Goal: Task Accomplishment & Management: Complete application form

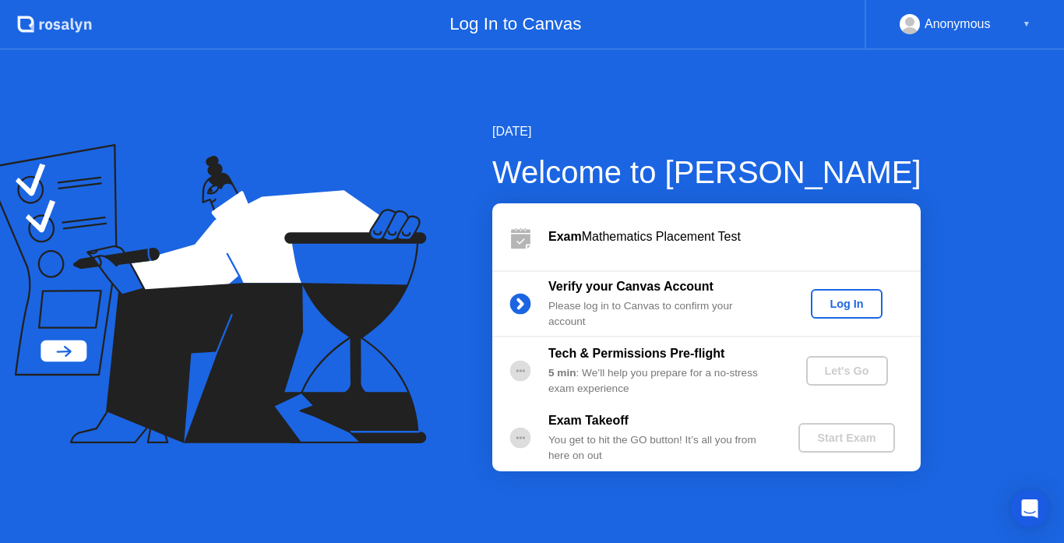
click at [852, 306] on div "Log In" at bounding box center [846, 304] width 58 height 12
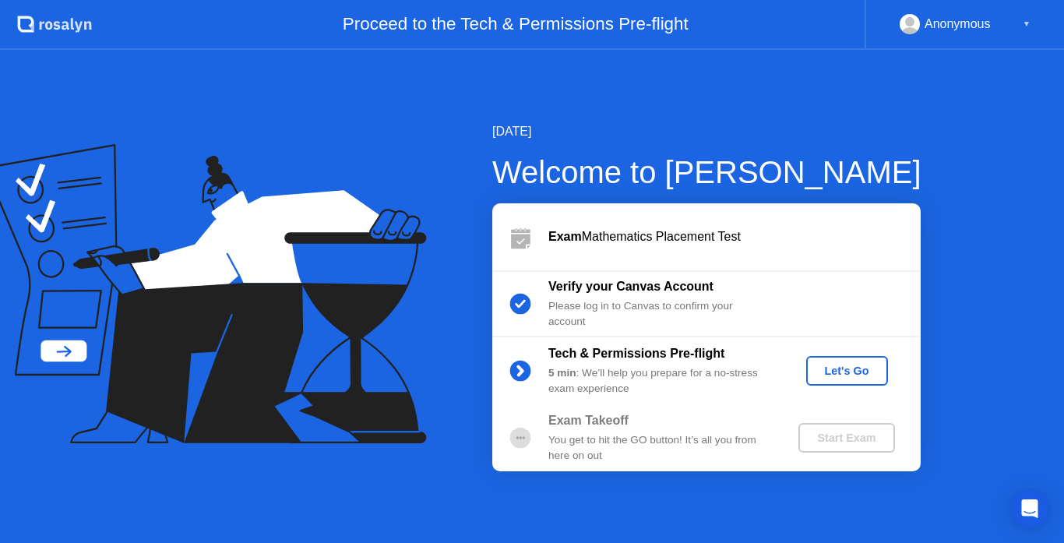
click at [850, 375] on div "Let's Go" at bounding box center [846, 370] width 69 height 12
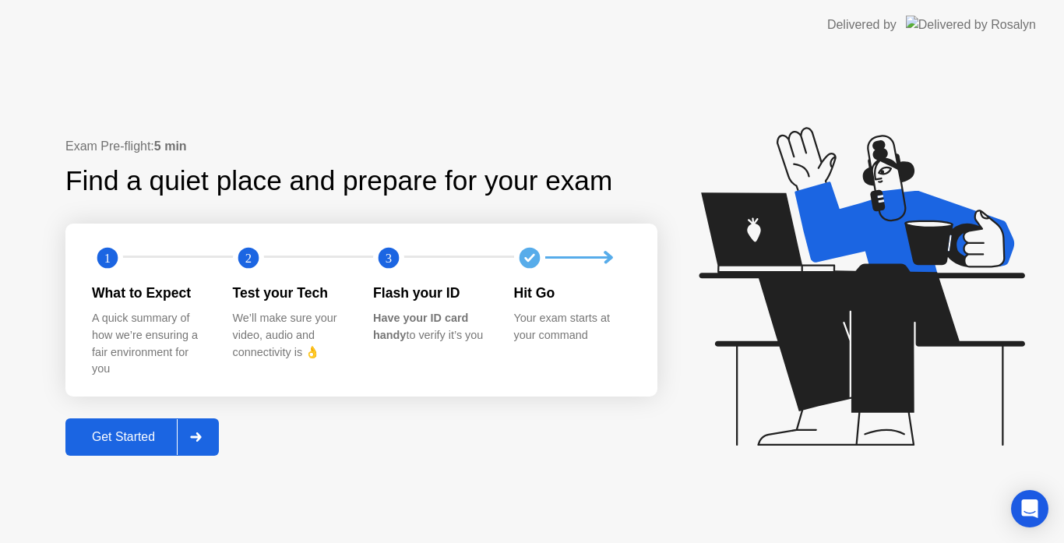
click at [213, 426] on div at bounding box center [195, 437] width 37 height 36
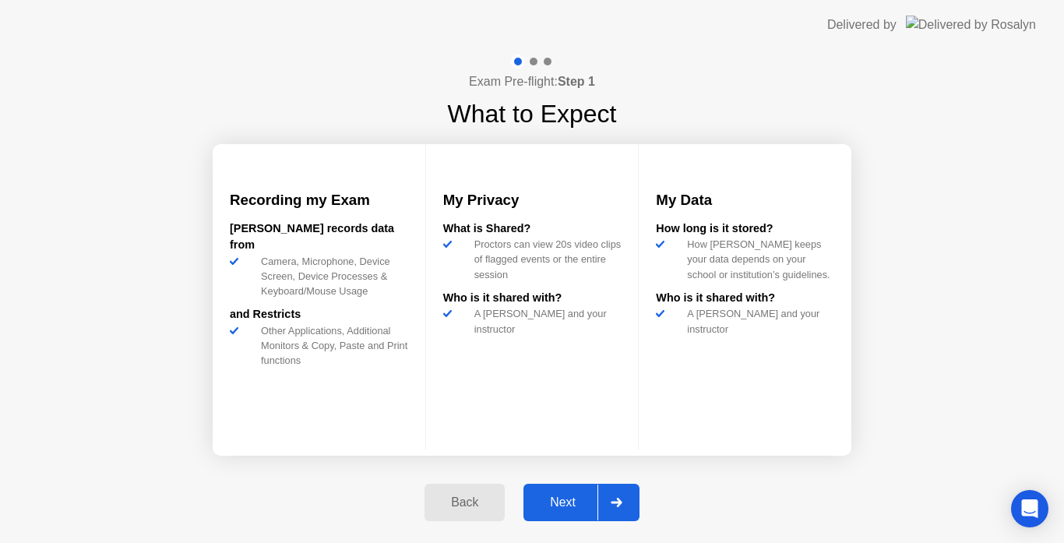
click at [600, 491] on div at bounding box center [615, 502] width 37 height 36
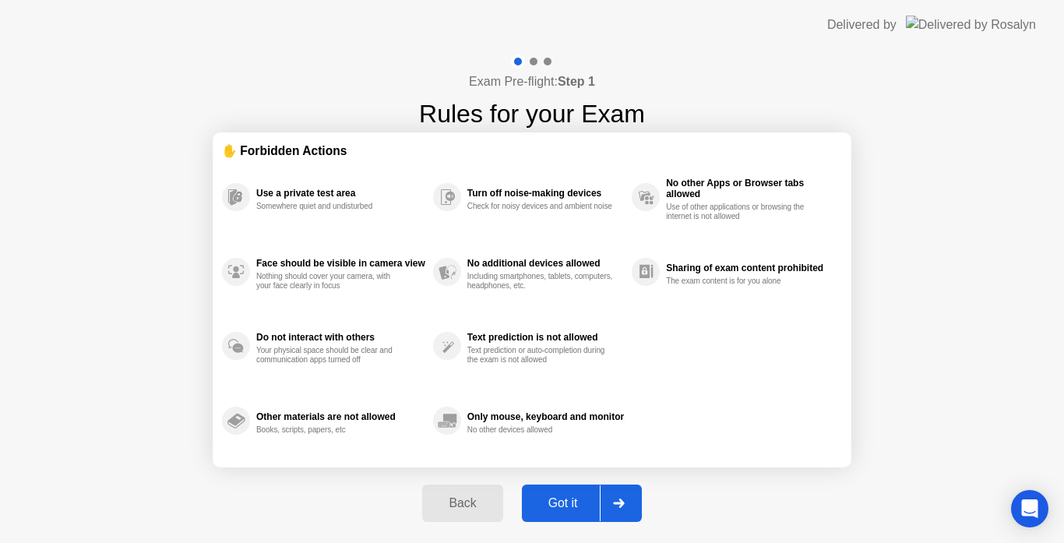
click at [600, 491] on div at bounding box center [618, 503] width 37 height 36
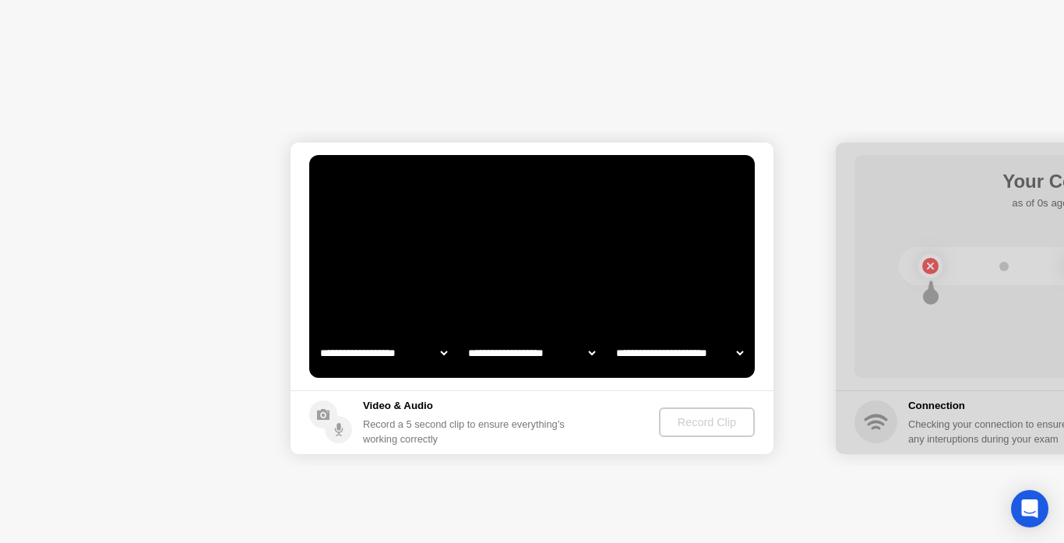
select select "**********"
select select "*******"
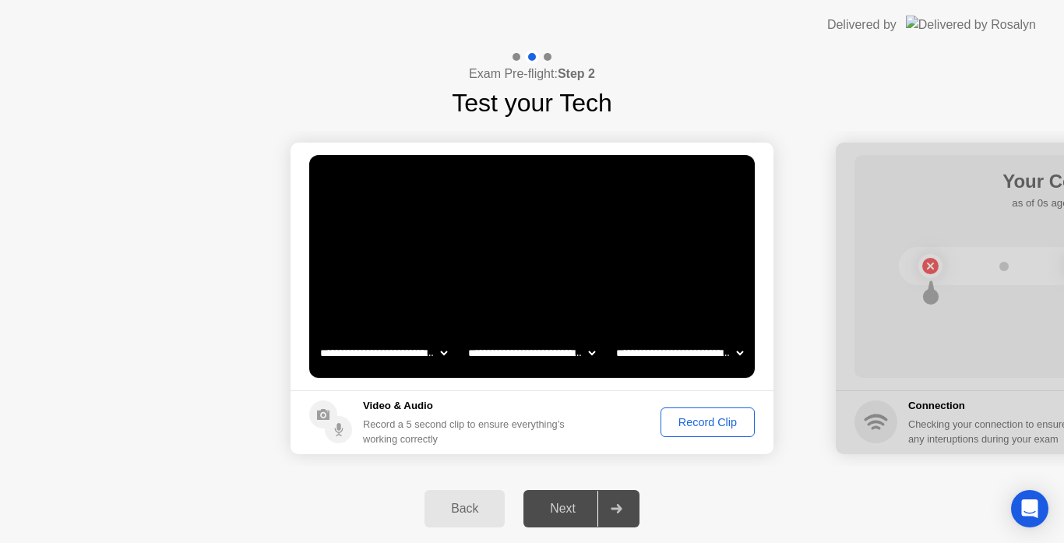
click at [684, 421] on div "Record Clip" at bounding box center [707, 422] width 83 height 12
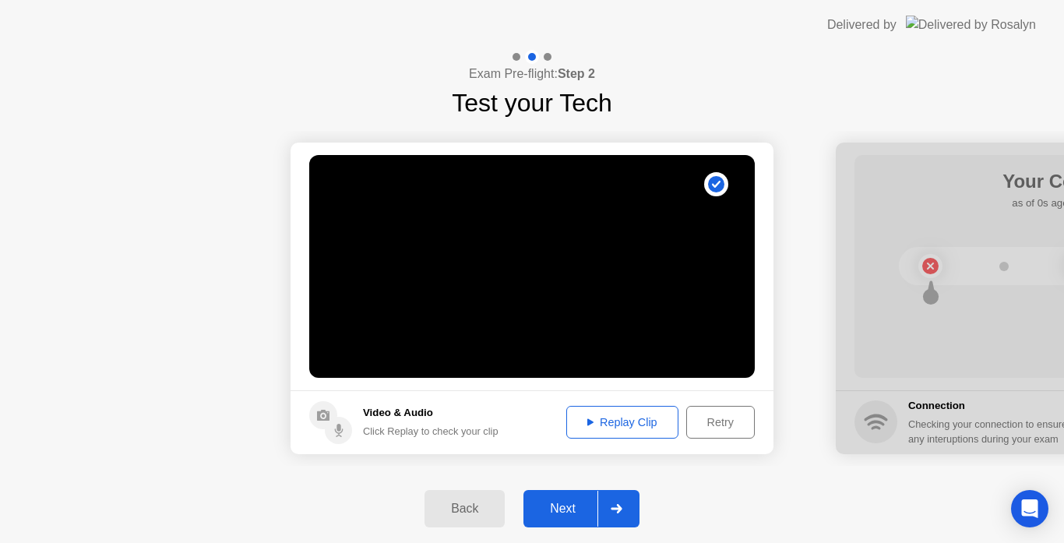
click at [615, 512] on icon at bounding box center [617, 508] width 12 height 9
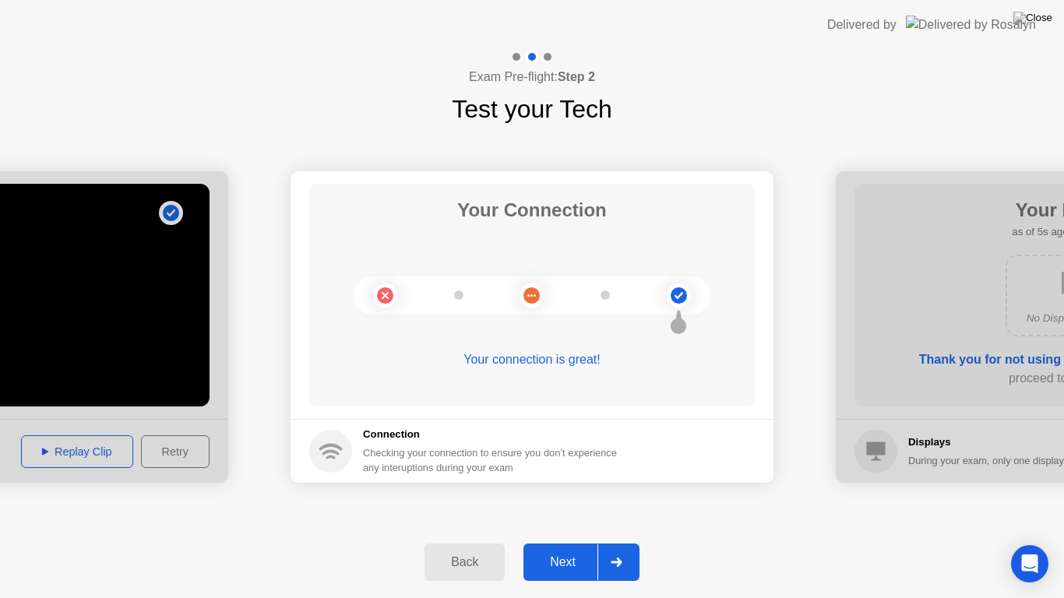
click at [593, 542] on div "Next" at bounding box center [562, 562] width 69 height 14
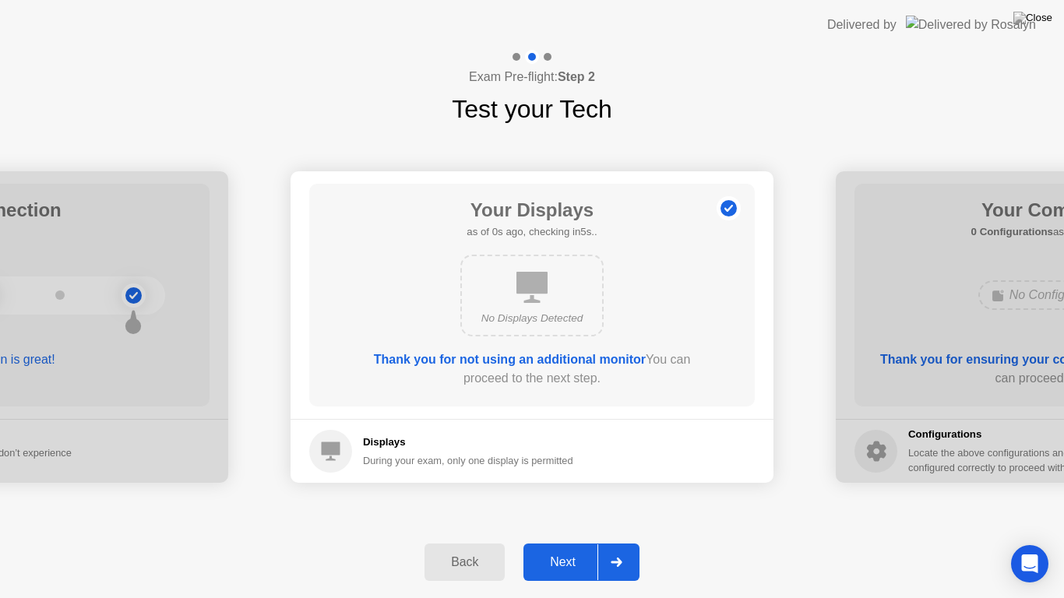
click at [593, 542] on div "Next" at bounding box center [562, 562] width 69 height 14
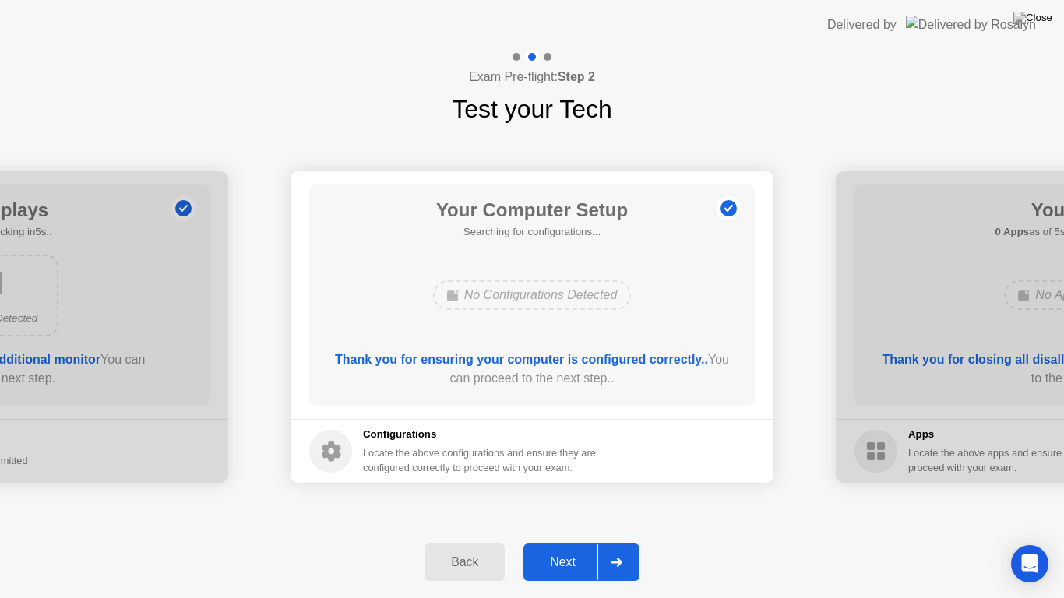
click at [594, 542] on div "Next" at bounding box center [562, 562] width 69 height 14
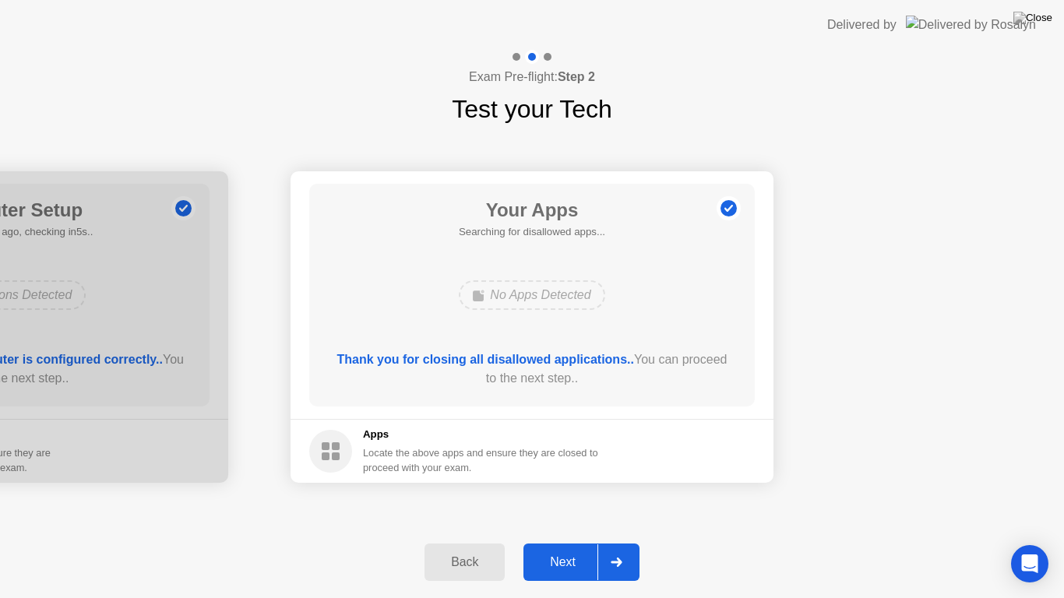
click at [594, 542] on div "Next" at bounding box center [562, 562] width 69 height 14
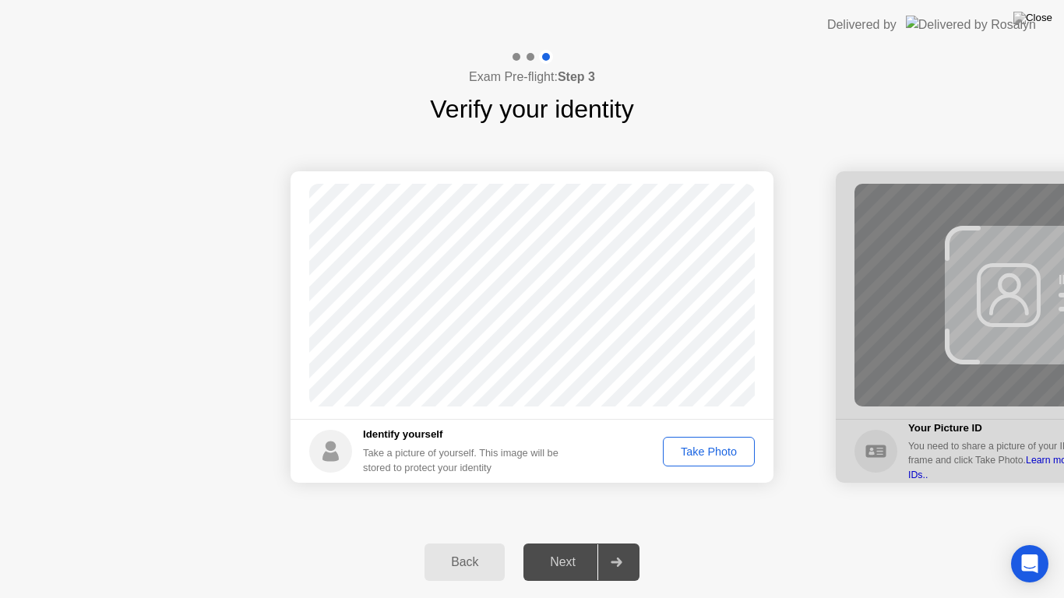
click at [708, 446] on div "Take Photo" at bounding box center [708, 451] width 81 height 12
click at [600, 542] on div at bounding box center [615, 562] width 37 height 36
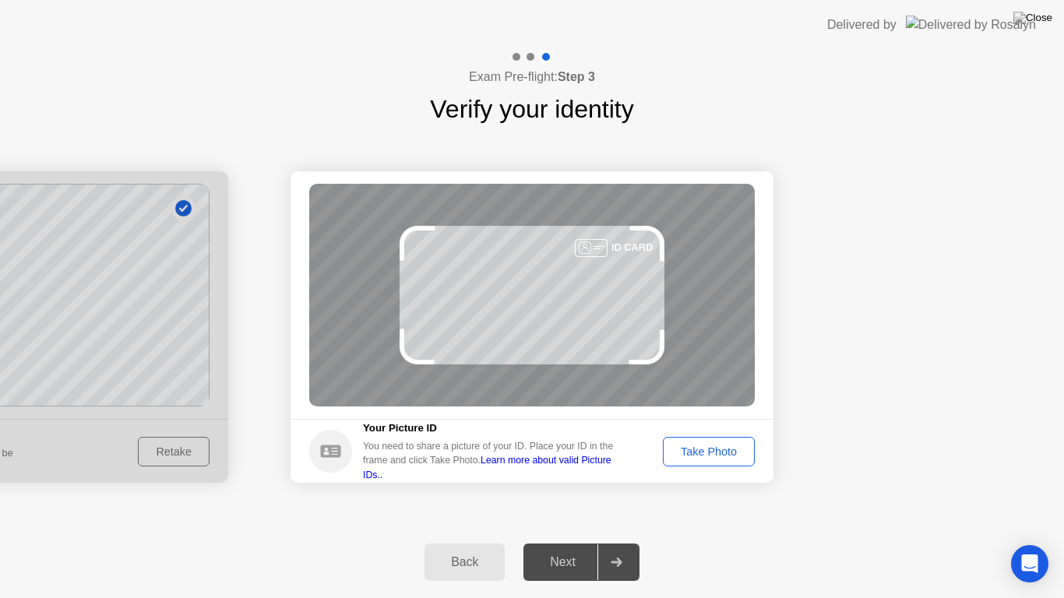
click at [711, 440] on button "Take Photo" at bounding box center [709, 452] width 92 height 30
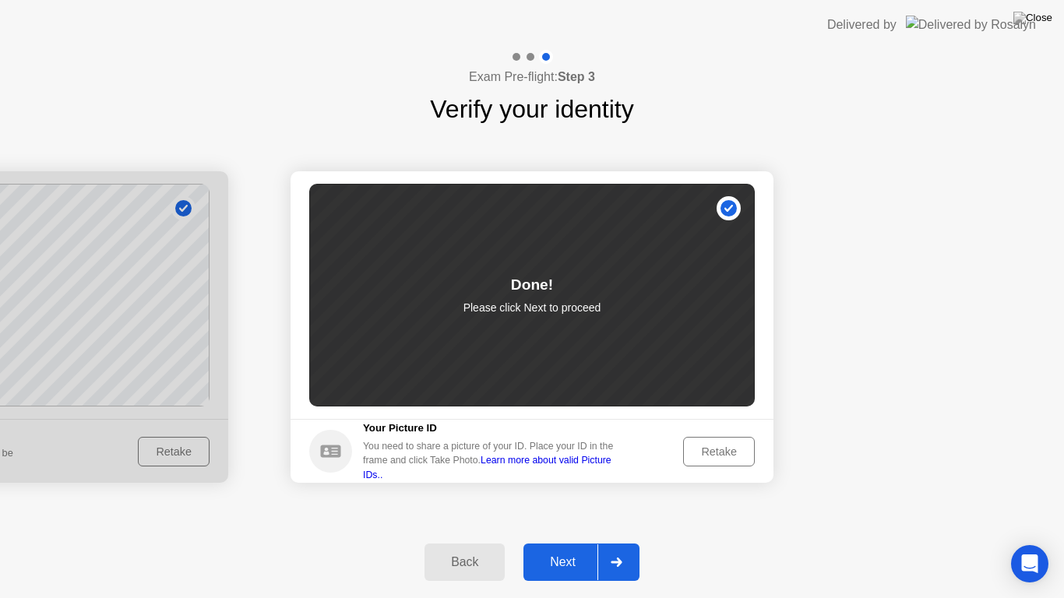
click at [624, 542] on div at bounding box center [615, 562] width 37 height 36
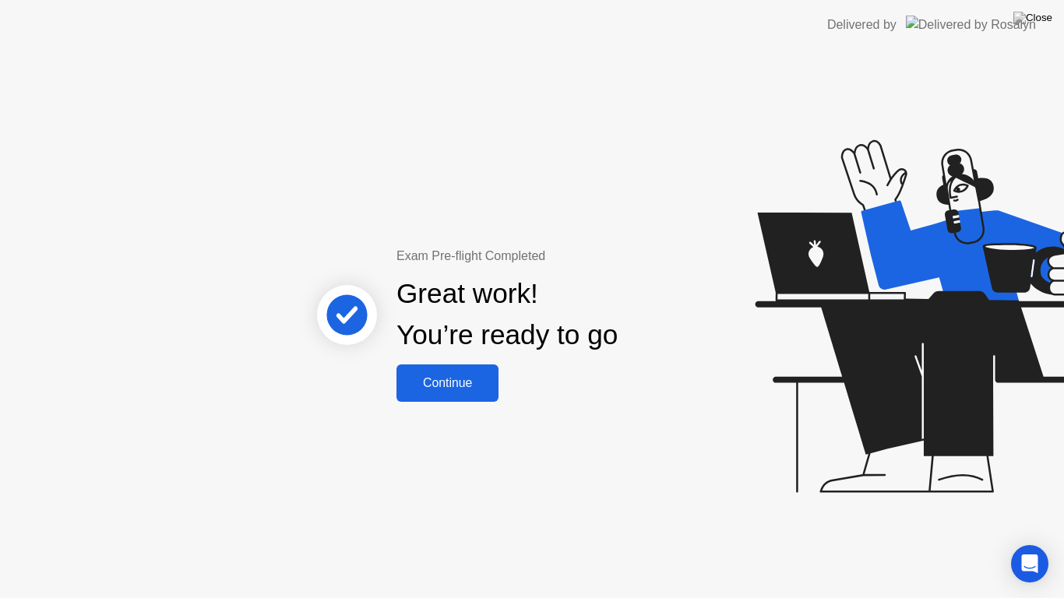
click at [462, 386] on div "Continue" at bounding box center [447, 383] width 93 height 14
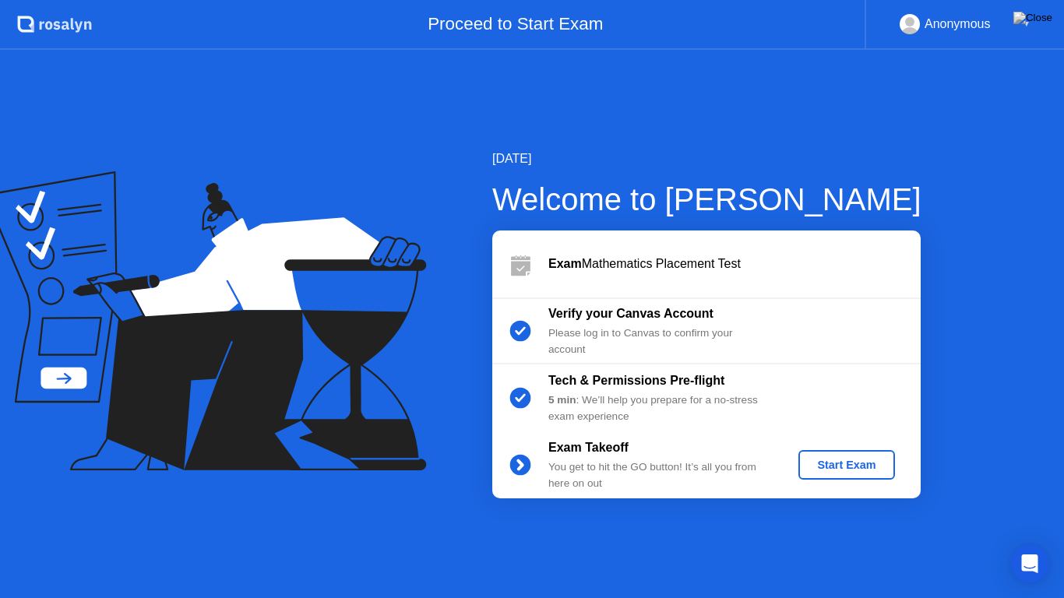
click at [831, 469] on div "Start Exam" at bounding box center [846, 465] width 83 height 12
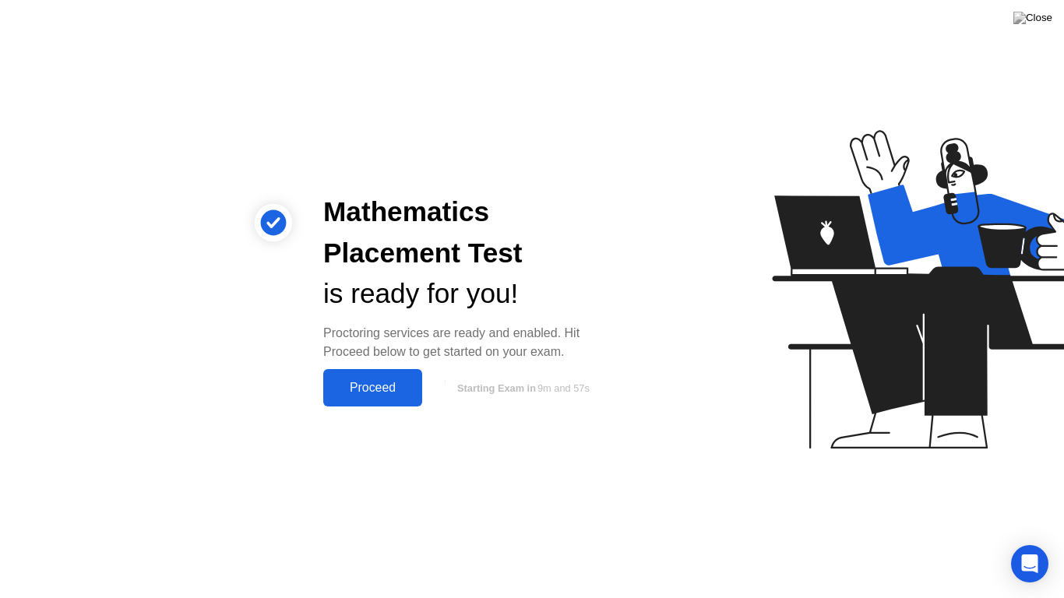
click at [323, 372] on button "Proceed" at bounding box center [372, 387] width 99 height 37
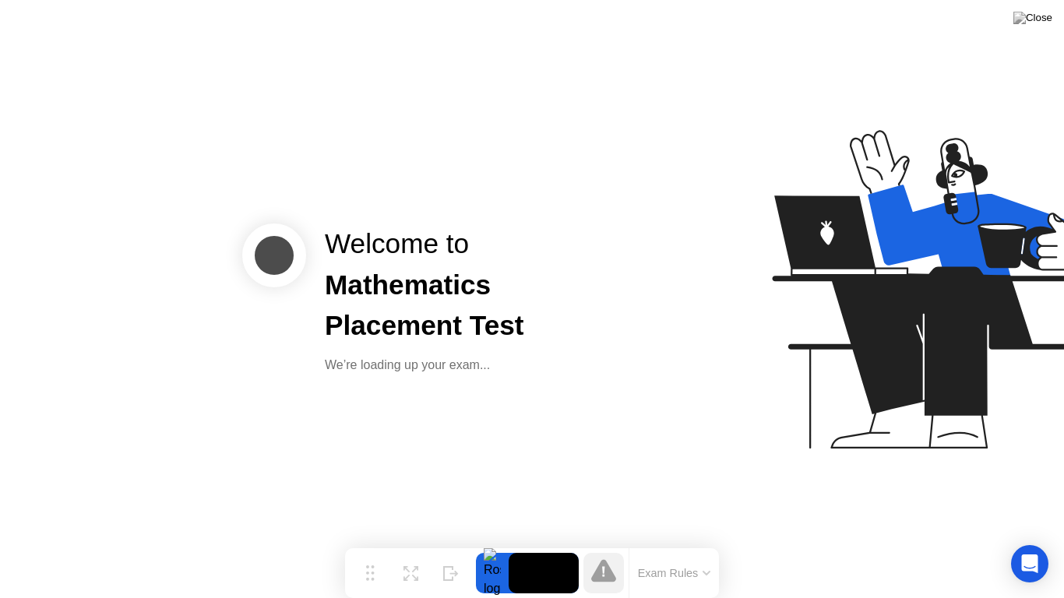
click at [570, 542] on video at bounding box center [544, 573] width 70 height 40
click at [410, 542] on div "Expand" at bounding box center [410, 585] width 28 height 9
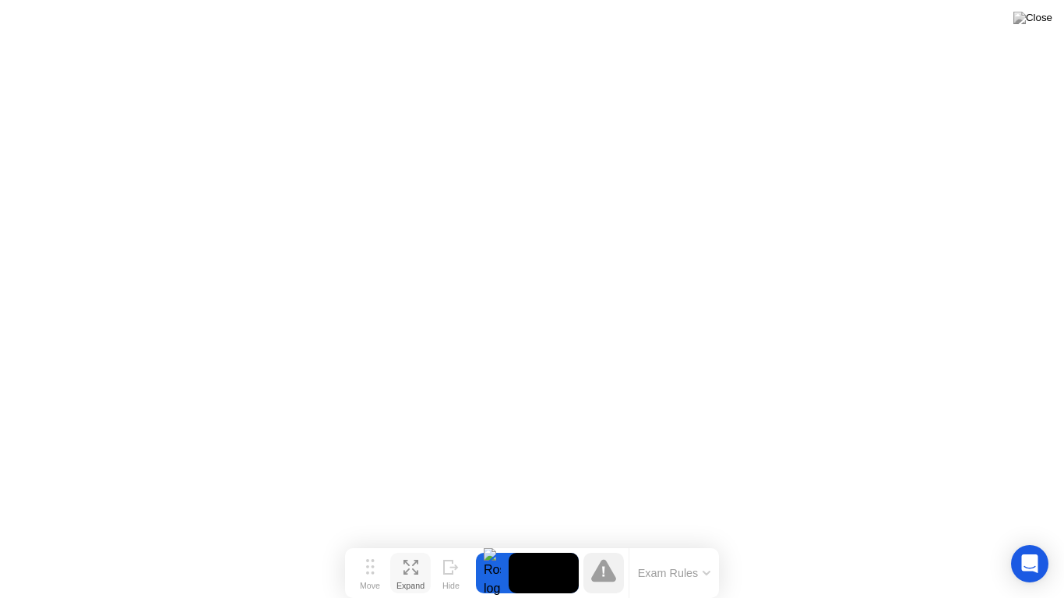
click at [396, 542] on div "Shrink" at bounding box center [410, 585] width 28 height 9
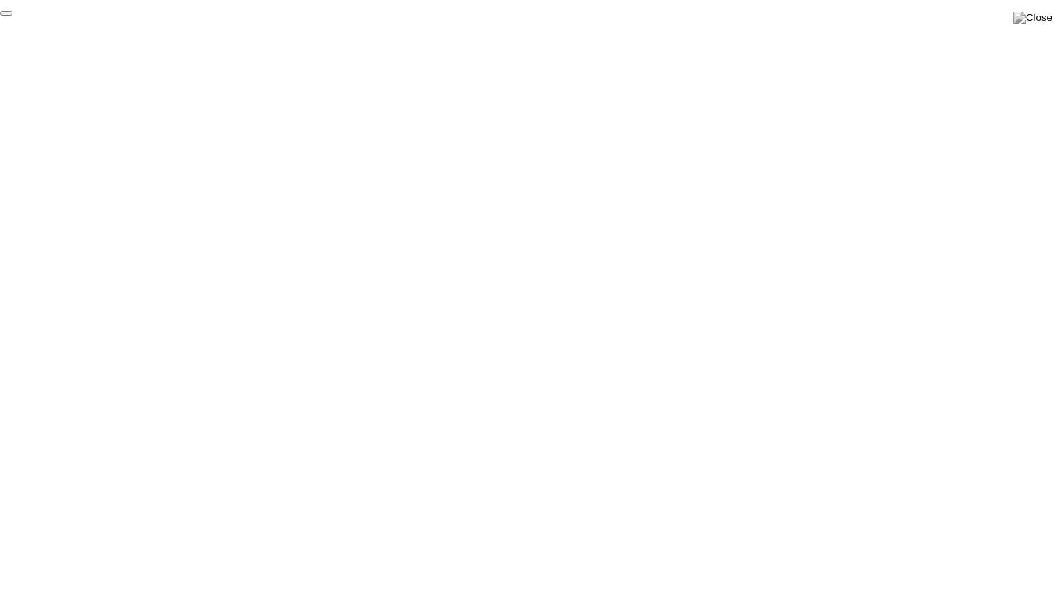
click div "End Proctoring Session"
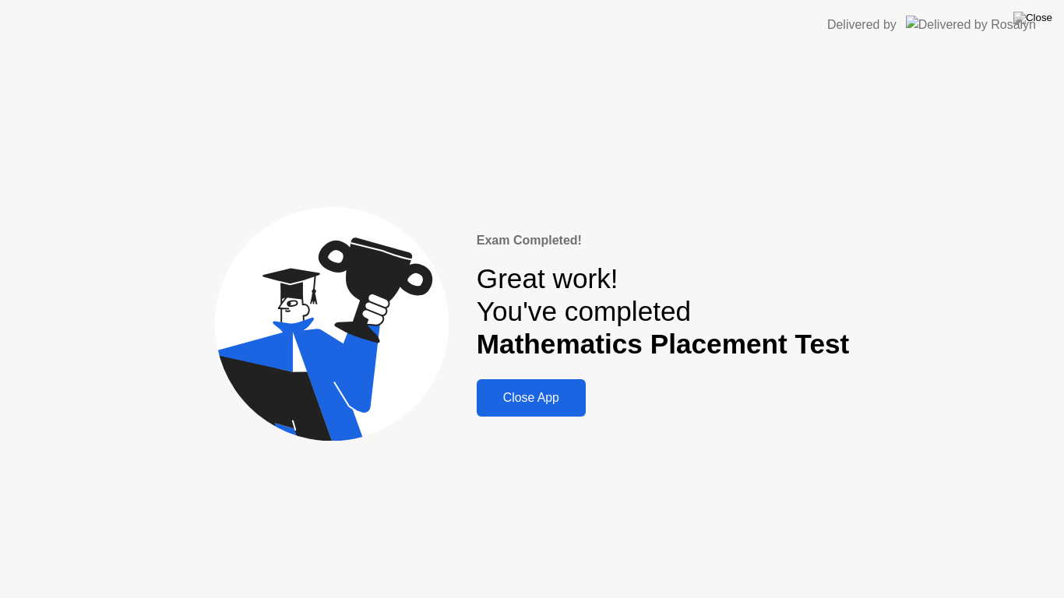
click at [548, 410] on button "Close App" at bounding box center [531, 397] width 109 height 37
